Goal: Task Accomplishment & Management: Use online tool/utility

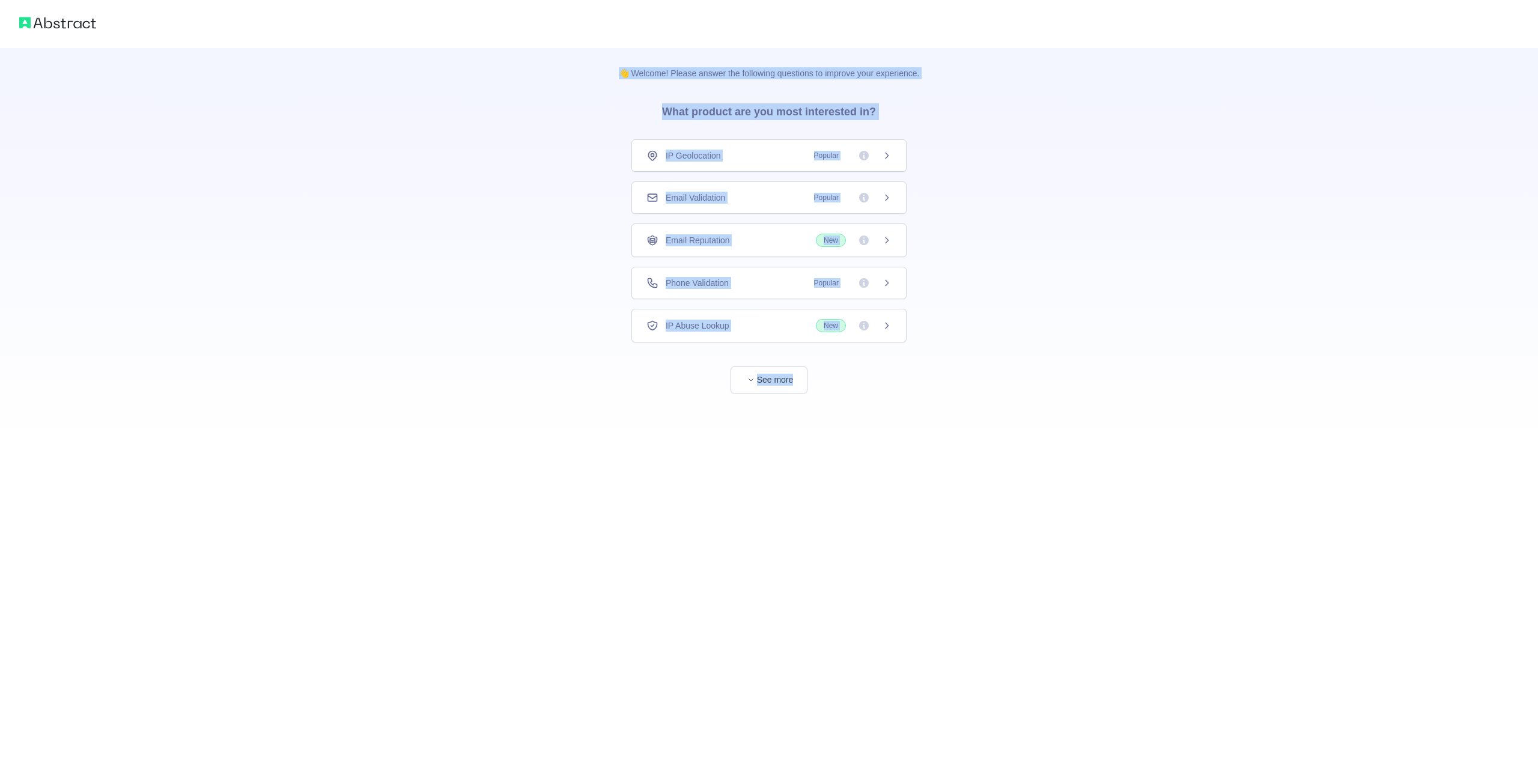
drag, startPoint x: 950, startPoint y: 338, endPoint x: 623, endPoint y: 60, distance: 429.2
click at [623, 60] on div "👋 Welcome! Please answer the following questions to improve your experience. Wh…" at bounding box center [769, 221] width 1538 height 442
copy div "👋 Welcome! Please answer the following questions to improve your experience. Wh…"
click at [1000, 164] on div "👋 Welcome! Please answer the following questions to improve your experience. Wh…" at bounding box center [769, 221] width 1538 height 442
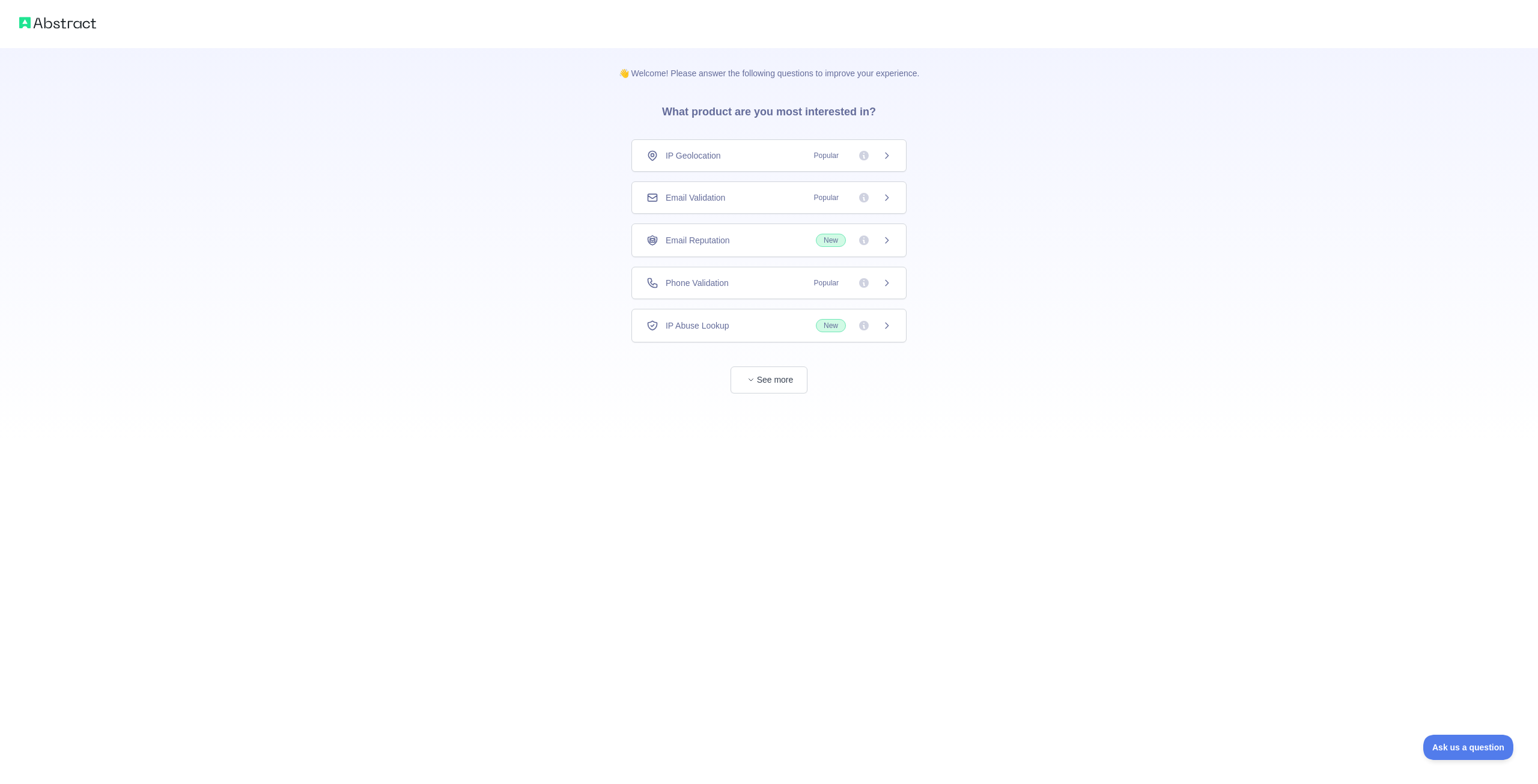
click at [894, 139] on div "IP Geolocation Popular" at bounding box center [769, 156] width 275 height 33
click at [891, 278] on icon at bounding box center [886, 282] width 9 height 9
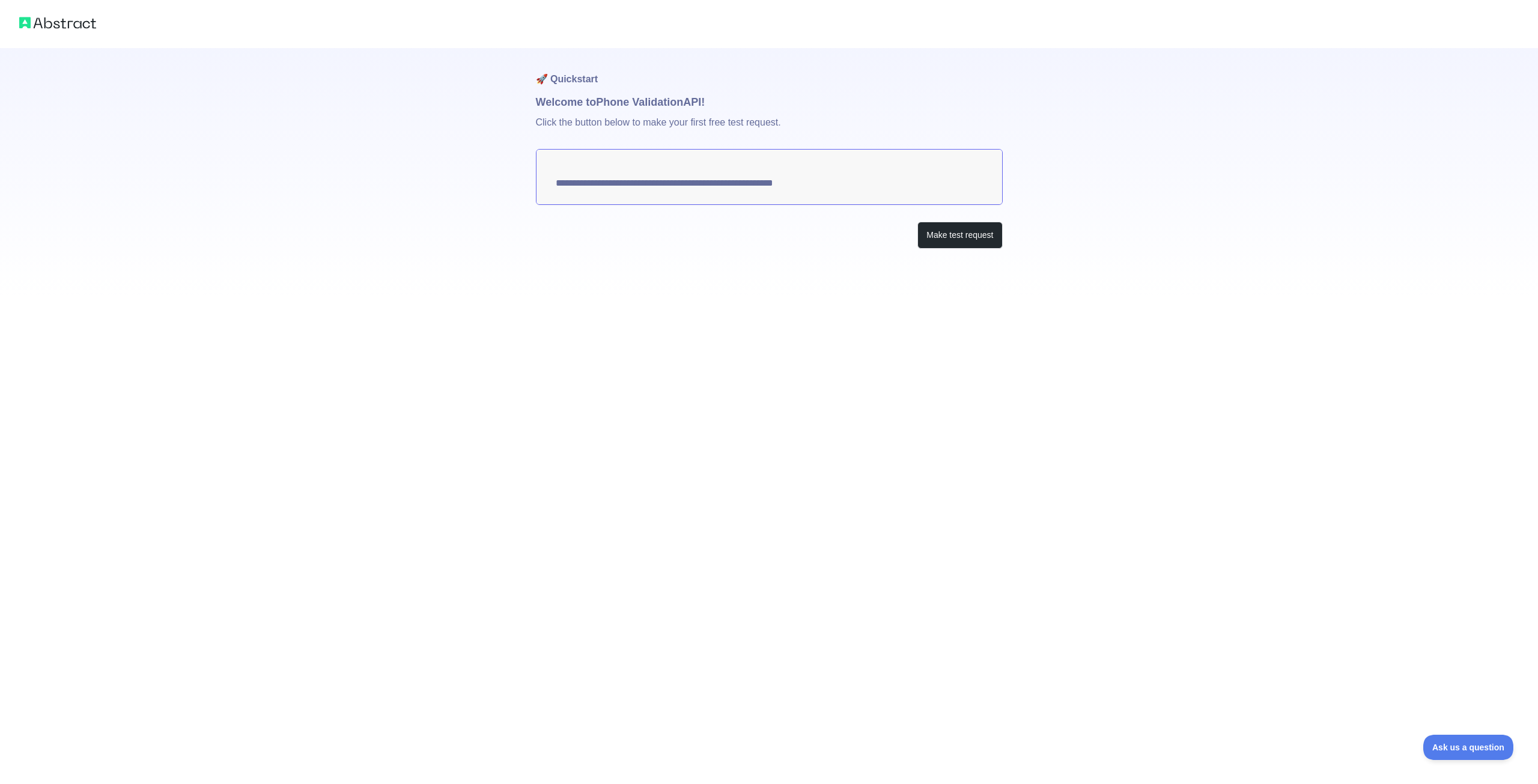
click at [715, 161] on textarea "**********" at bounding box center [769, 177] width 467 height 56
click at [972, 221] on button "Make test request" at bounding box center [959, 235] width 85 height 27
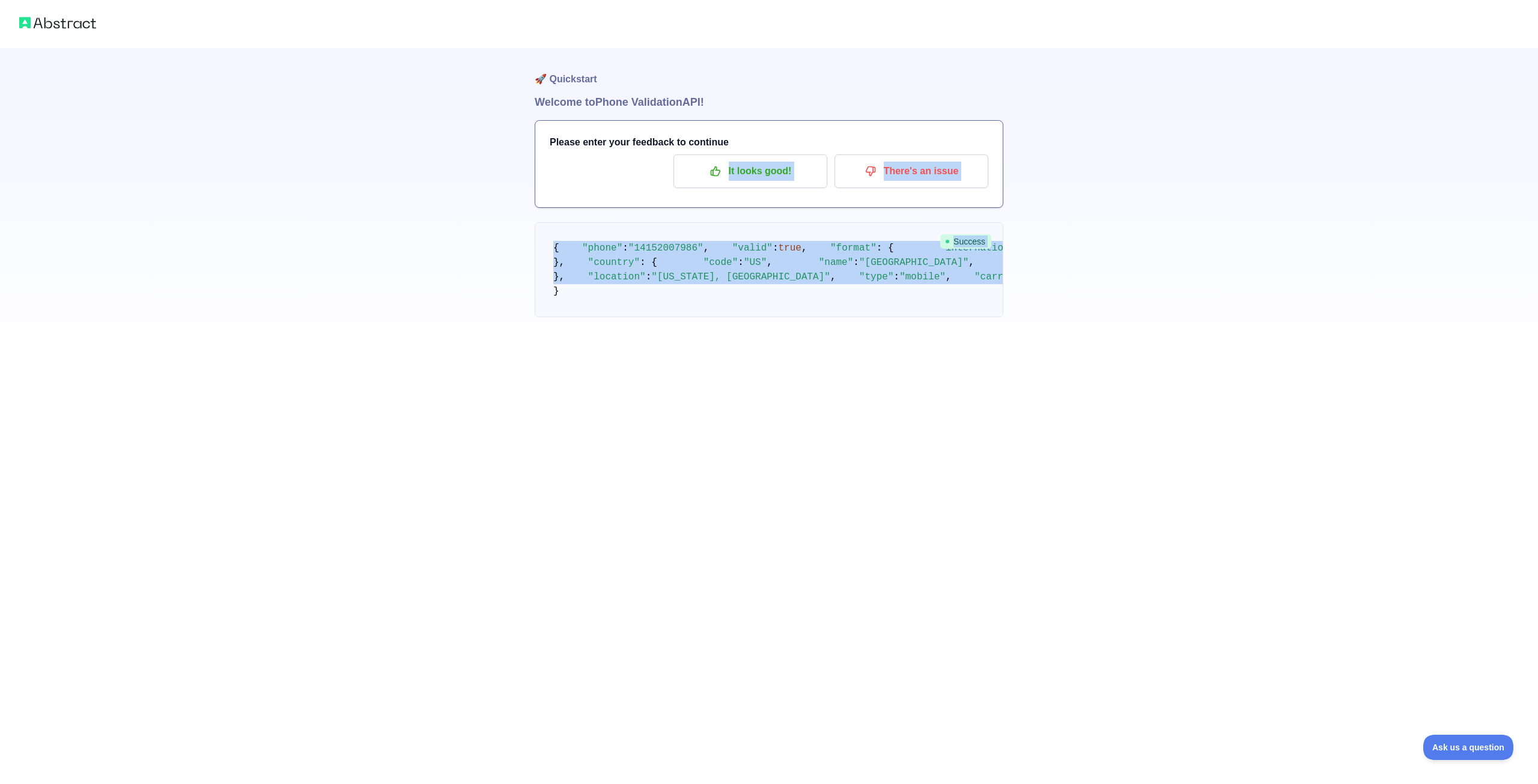
drag, startPoint x: 604, startPoint y: 386, endPoint x: 538, endPoint y: 168, distance: 227.8
click at [538, 168] on div "🚀 Quickstart Welcome to Phone Validation API! Please enter your feedback to con…" at bounding box center [768, 207] width 469 height 317
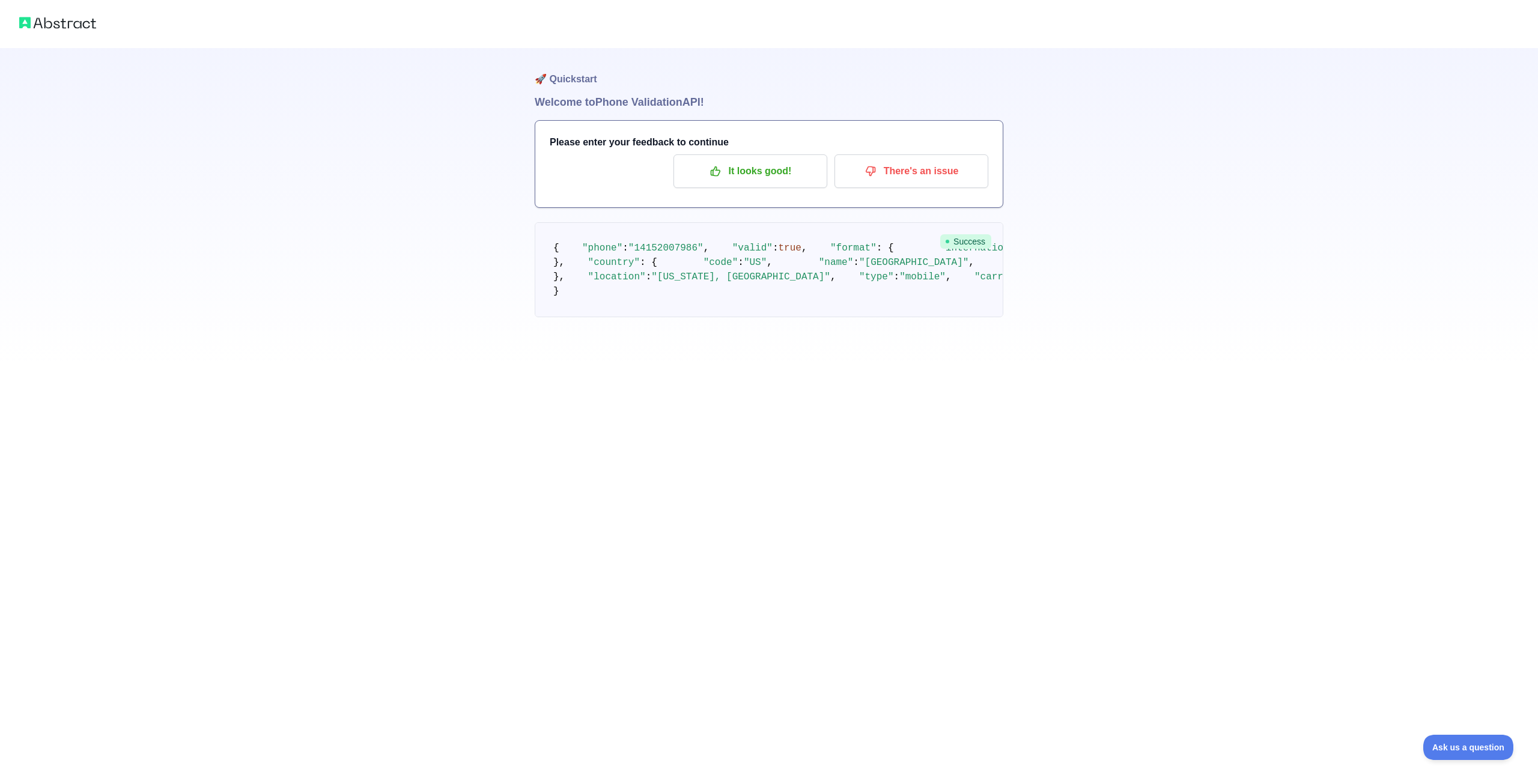
click at [632, 317] on pre "{ "phone" : "[PHONE_NUMBER]" , "valid" : true , "format" : { "international" : …" at bounding box center [768, 269] width 469 height 95
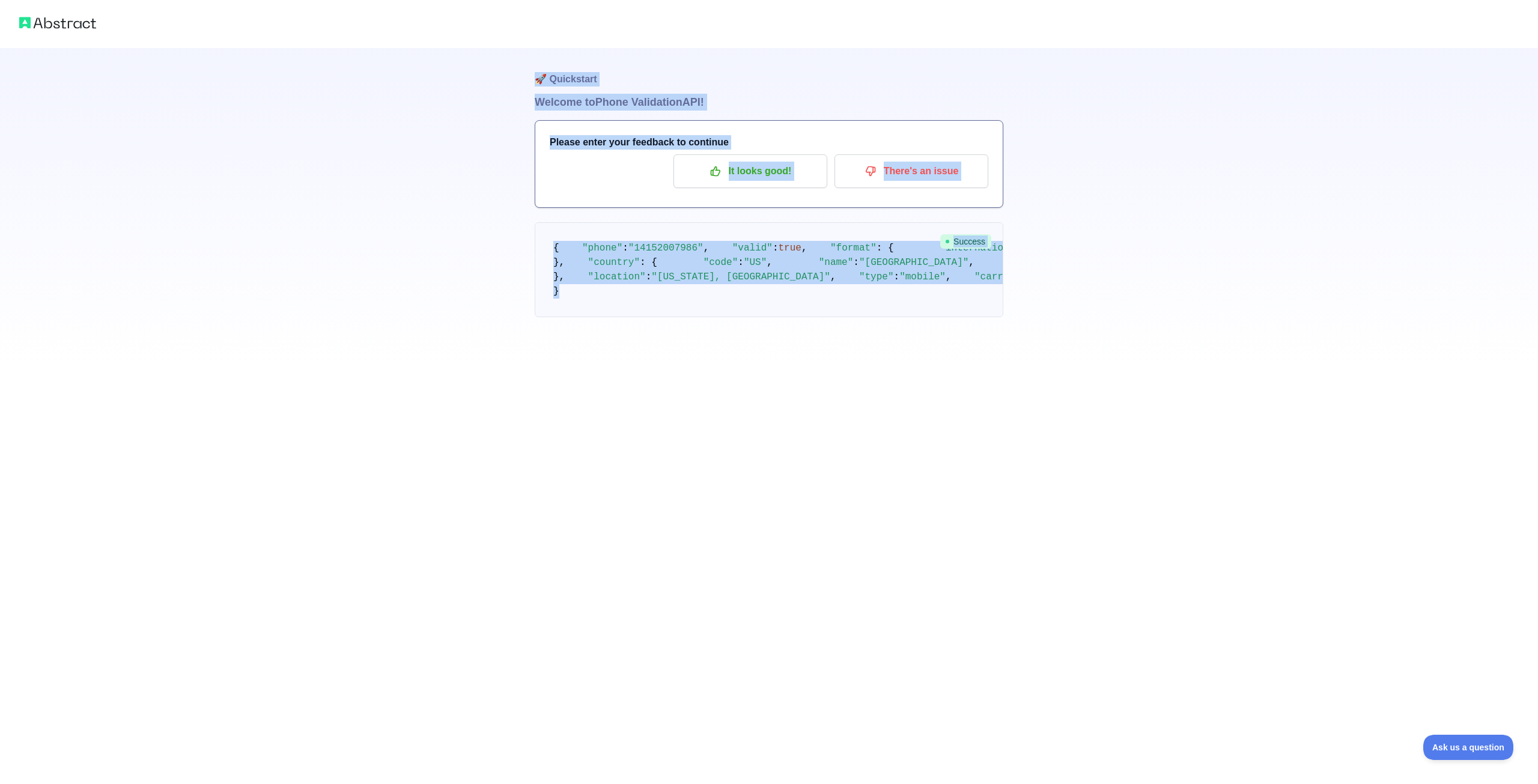
drag, startPoint x: 583, startPoint y: 402, endPoint x: 532, endPoint y: 60, distance: 345.8
click at [532, 60] on div "🚀 Quickstart Welcome to Phone Validation API! Please enter your feedback to con…" at bounding box center [769, 183] width 1538 height 365
copy div "🚀 Quickstart Welcome to Phone Validation API! Please enter your feedback to con…"
click at [987, 60] on h1 "🚀 Quickstart" at bounding box center [768, 71] width 469 height 46
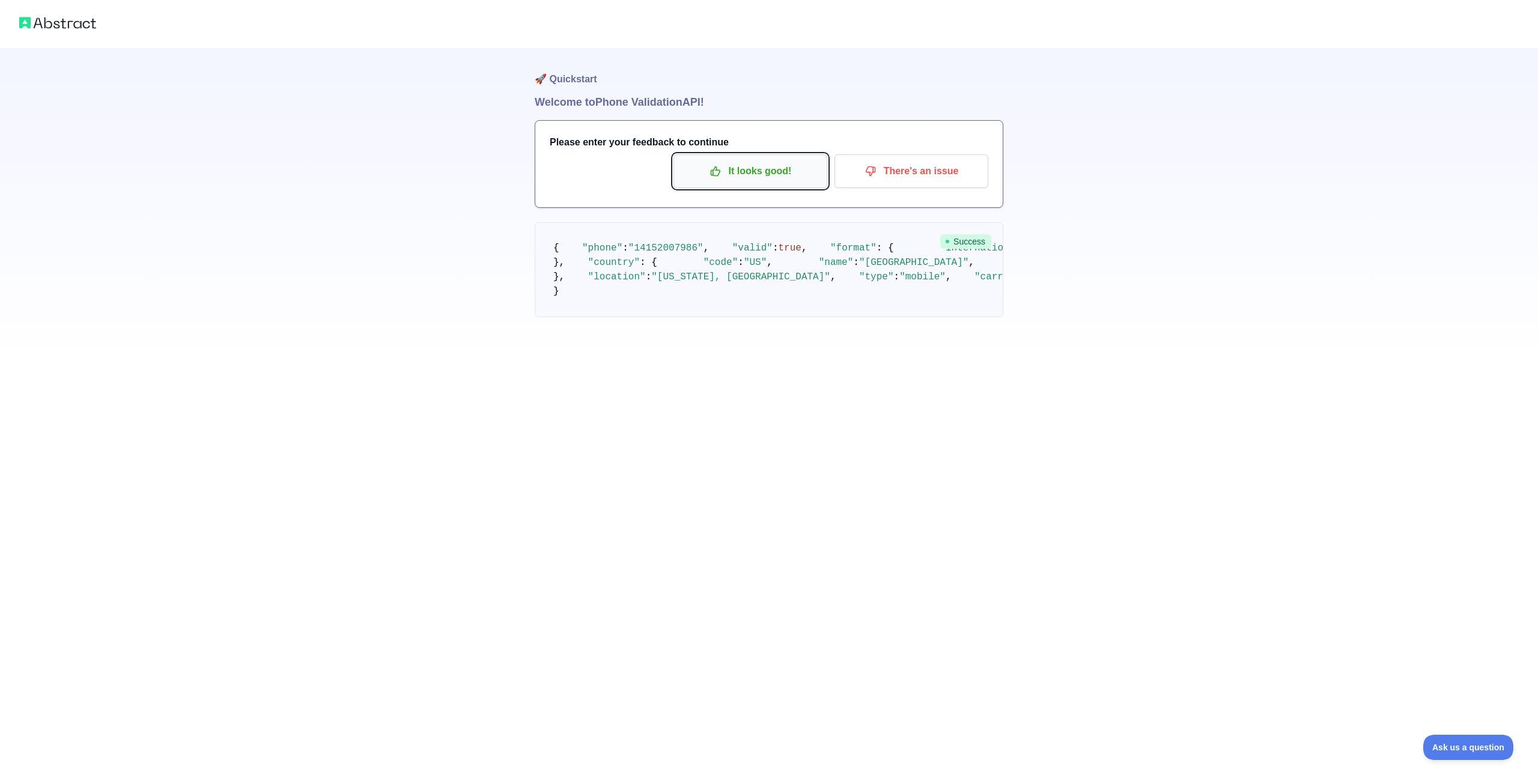
click at [815, 161] on p "It looks good!" at bounding box center [750, 171] width 135 height 21
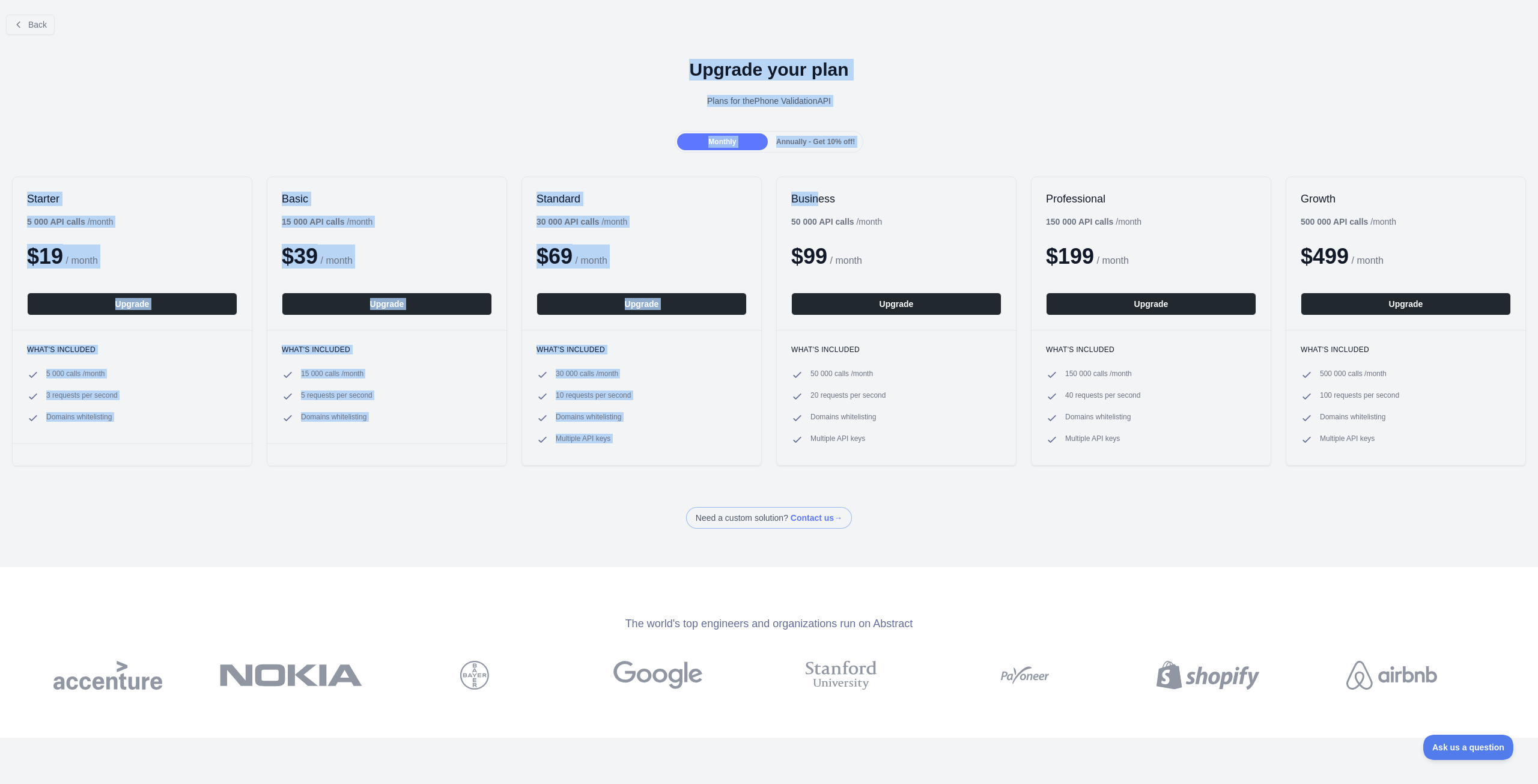
drag, startPoint x: 714, startPoint y: 63, endPoint x: 831, endPoint y: 63, distance: 117.0
click at [806, 157] on div "Back Upgrade your plan Plans for the Phone Validation API Monthly Annually - Ge…" at bounding box center [769, 267] width 1538 height 524
